Goal: Find specific page/section: Find specific page/section

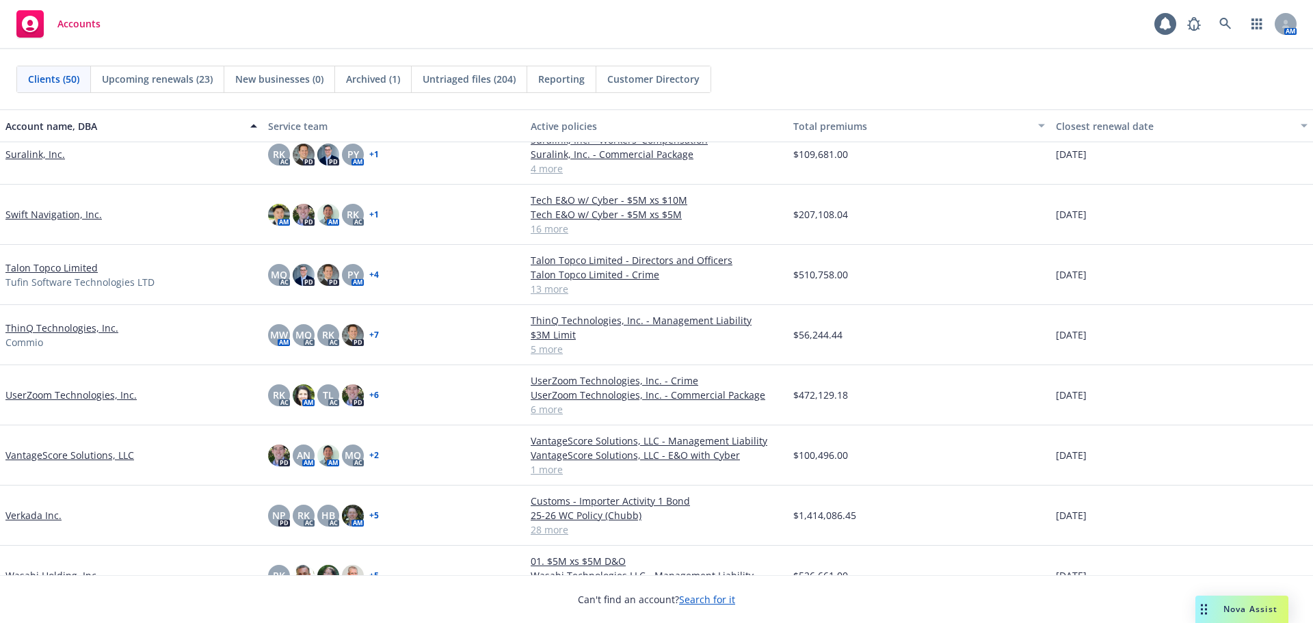
scroll to position [2258, 0]
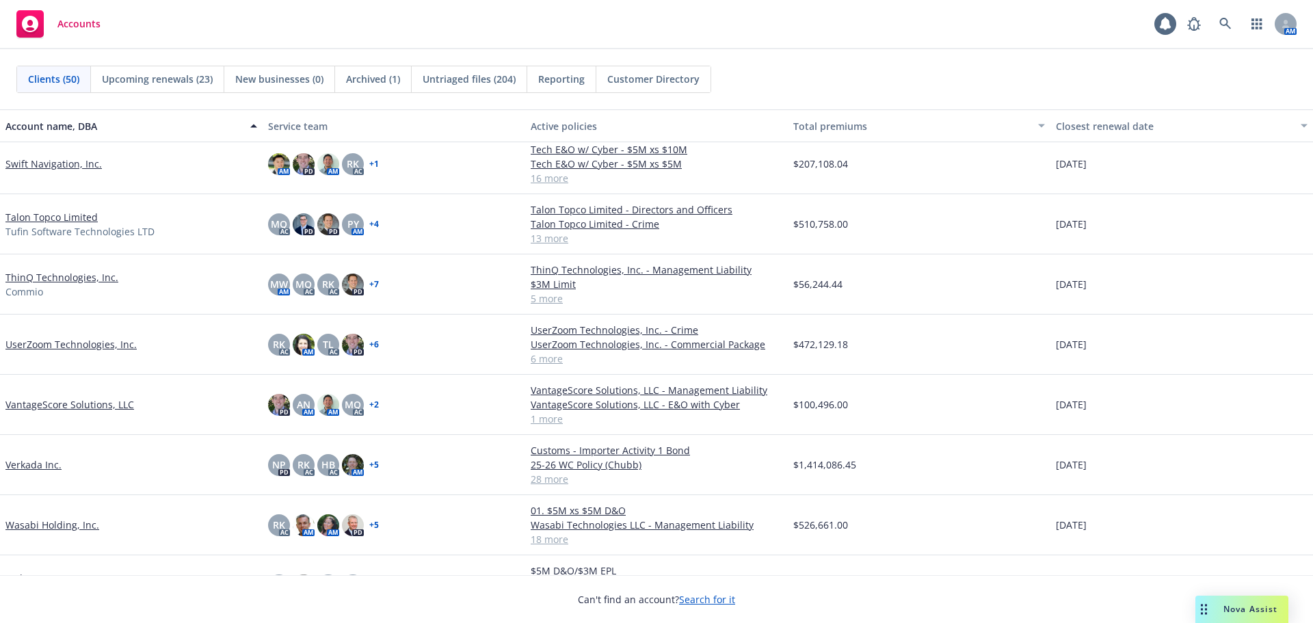
click at [110, 341] on link "UserZoom Technologies, Inc." at bounding box center [70, 344] width 131 height 14
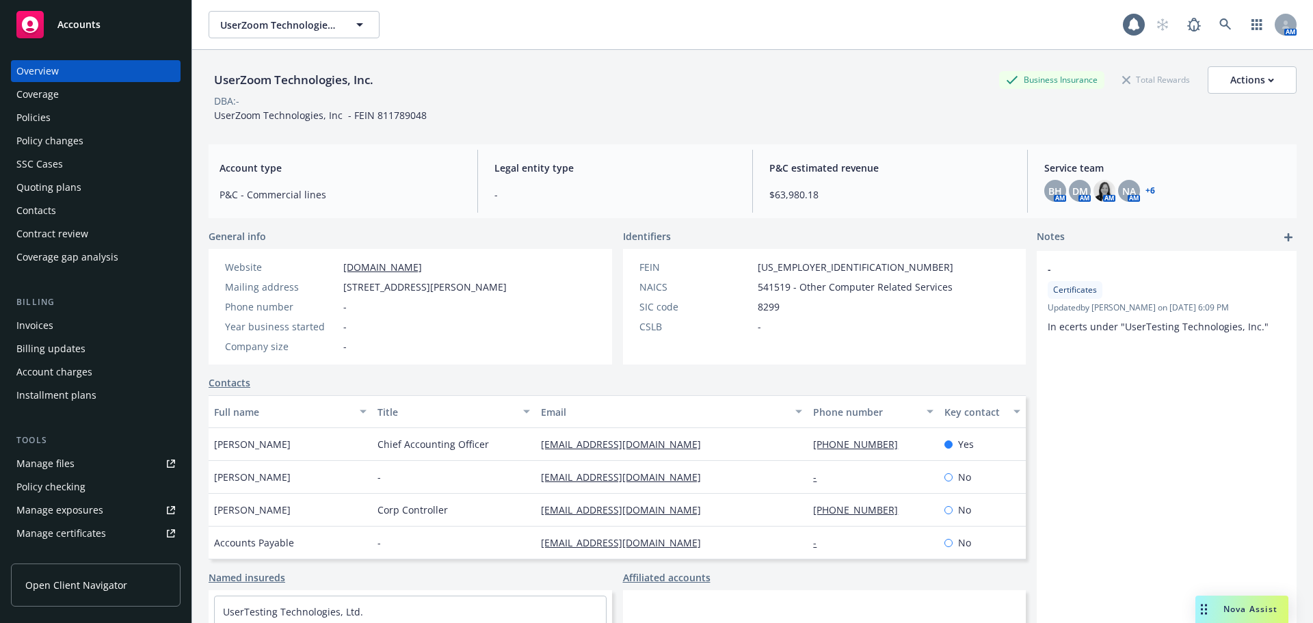
click at [112, 114] on div "Policies" at bounding box center [95, 118] width 159 height 22
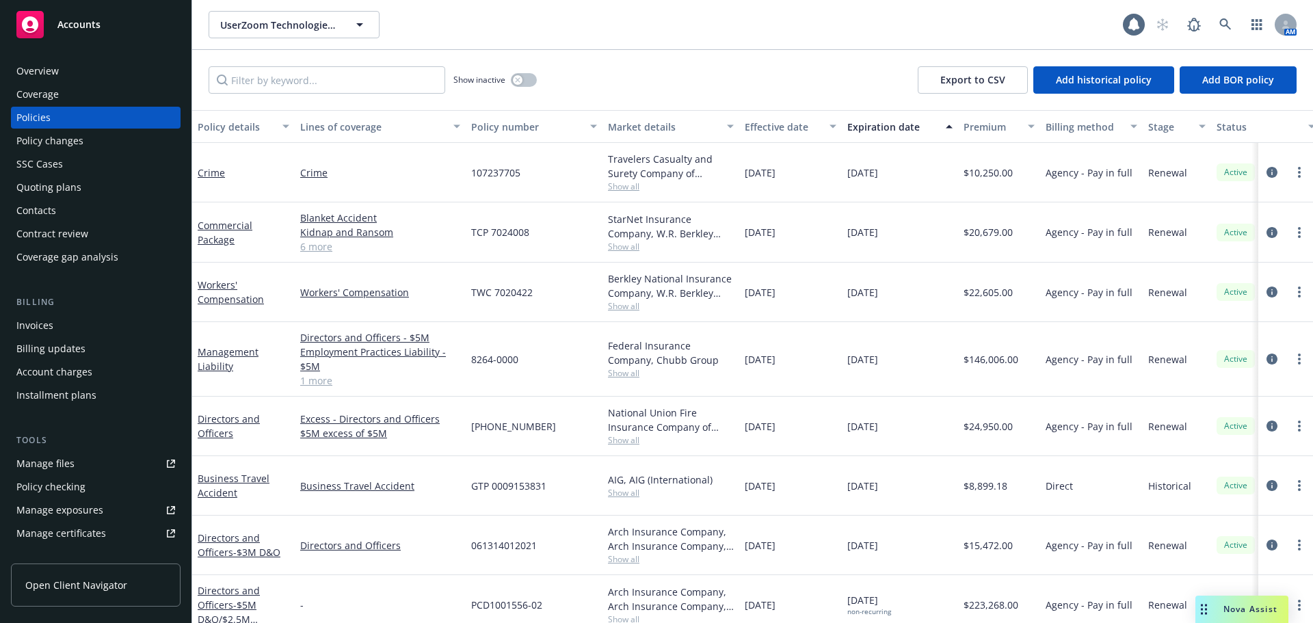
click at [154, 29] on div "Accounts" at bounding box center [95, 24] width 159 height 27
